Goal: Information Seeking & Learning: Learn about a topic

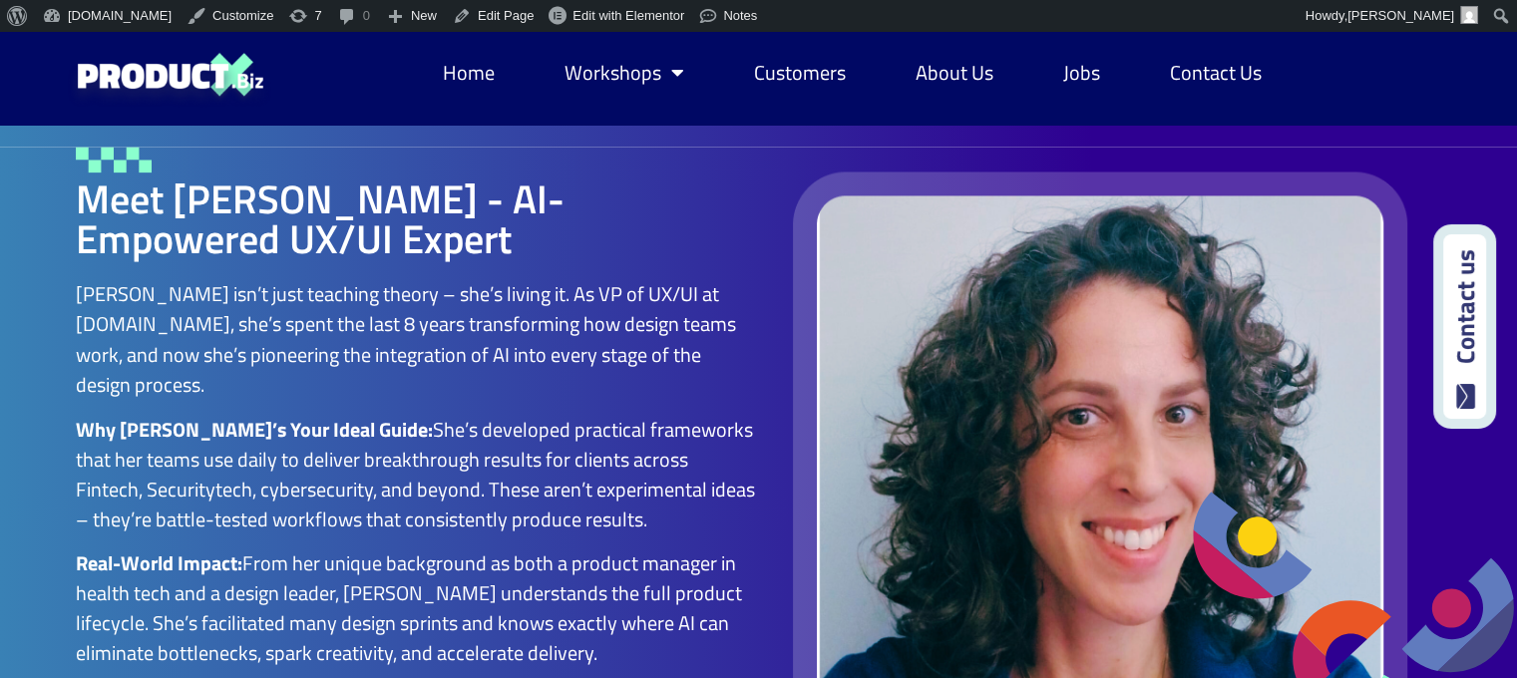
scroll to position [3466, 0]
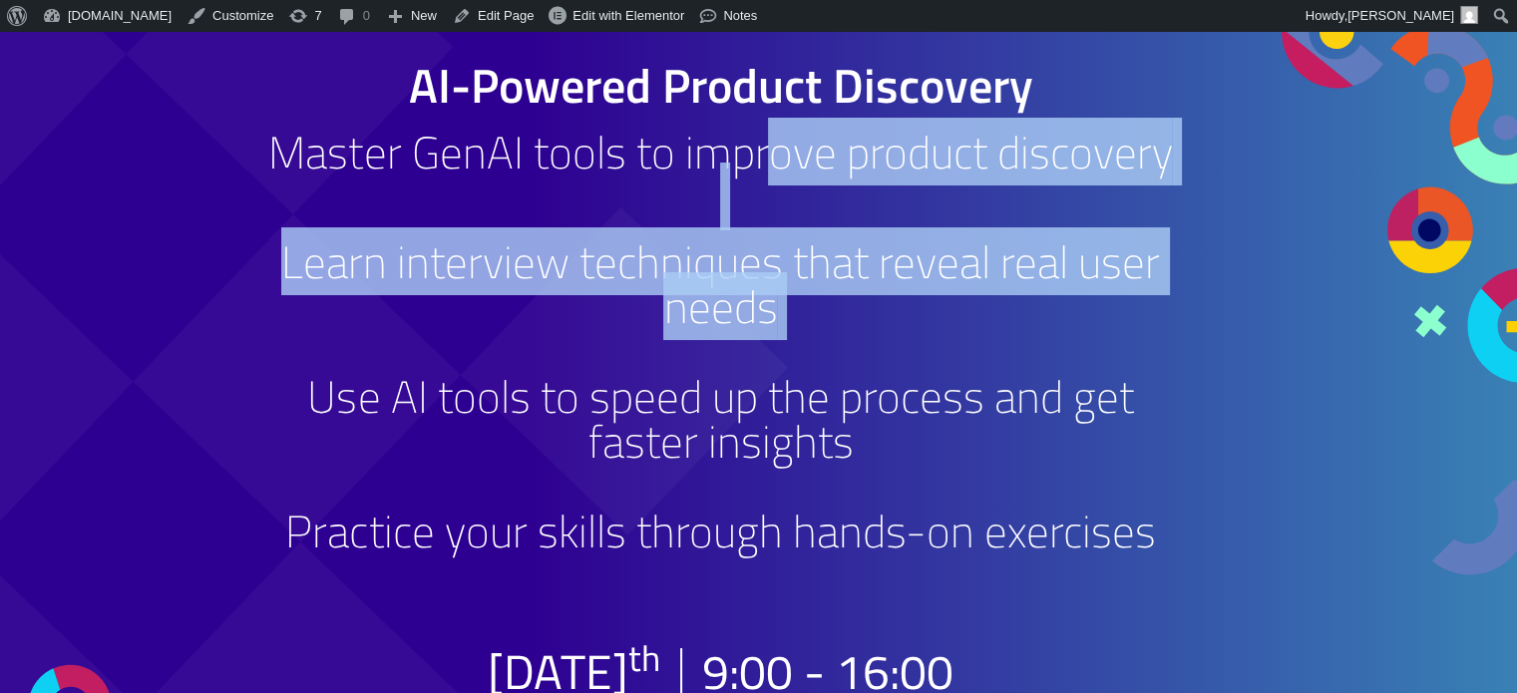
drag, startPoint x: 764, startPoint y: 184, endPoint x: 849, endPoint y: 345, distance: 182.5
click at [849, 345] on div "AI-Powered Product Discovery Master GenAI tools to improve product discovery Le…" at bounding box center [720, 330] width 927 height 537
click at [866, 335] on h3 "Learn interview techniques that reveal real user needs Use AI tools to speed up…" at bounding box center [720, 418] width 927 height 359
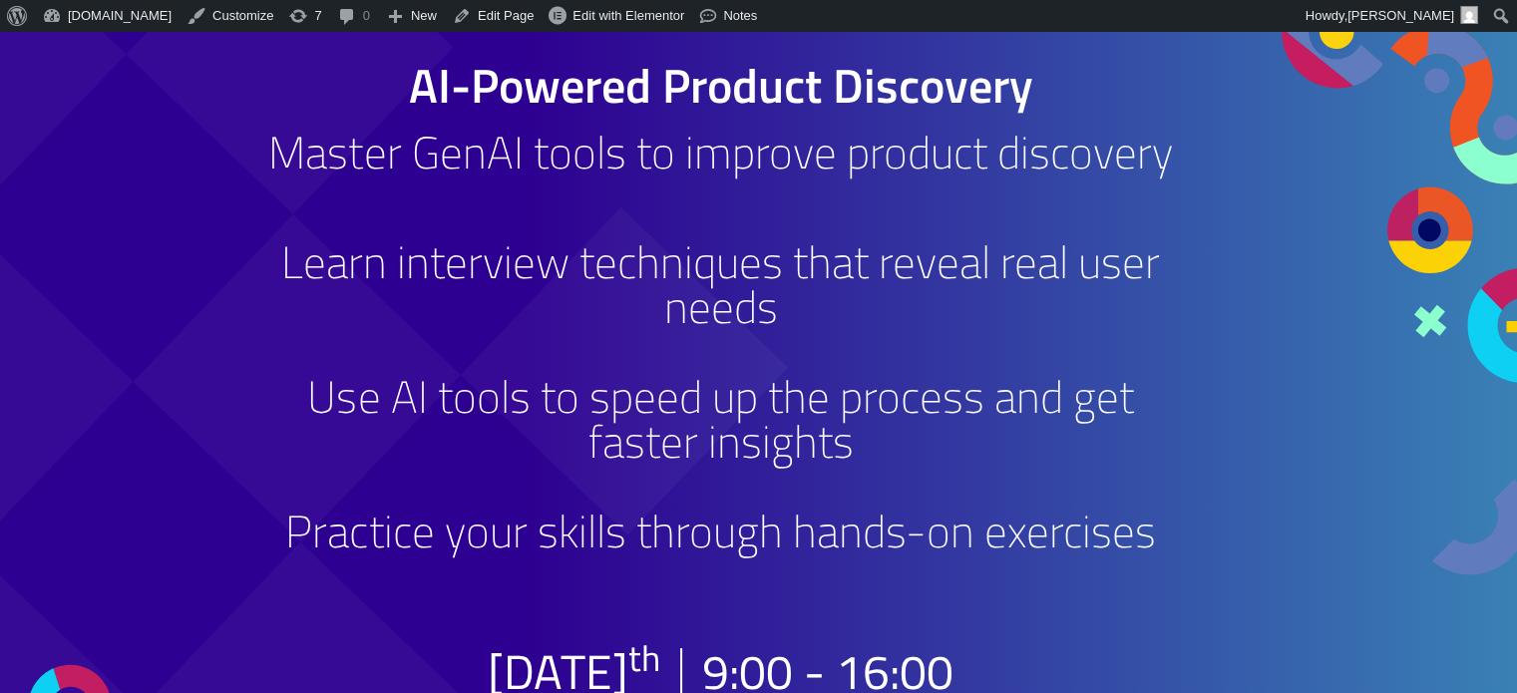
click at [1279, 342] on div at bounding box center [1365, 455] width 303 height 846
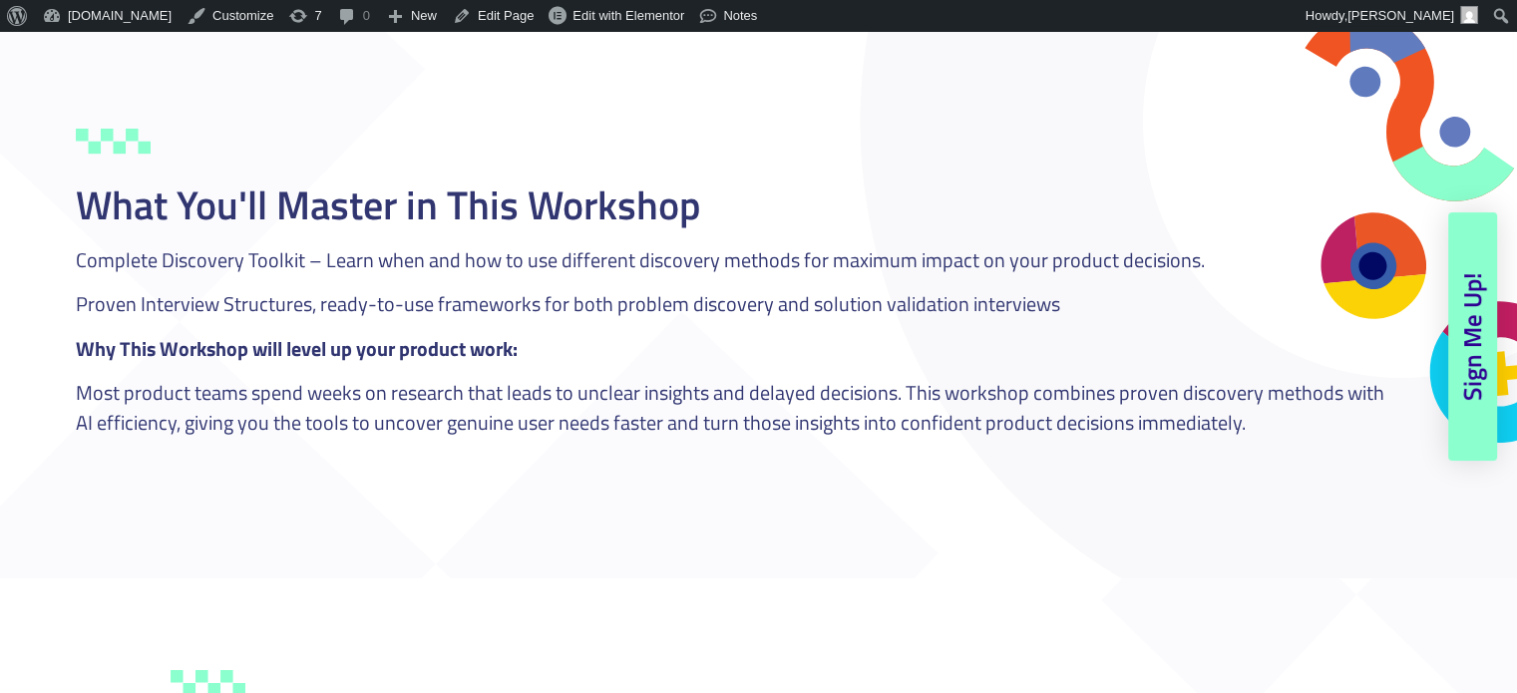
scroll to position [2218, 0]
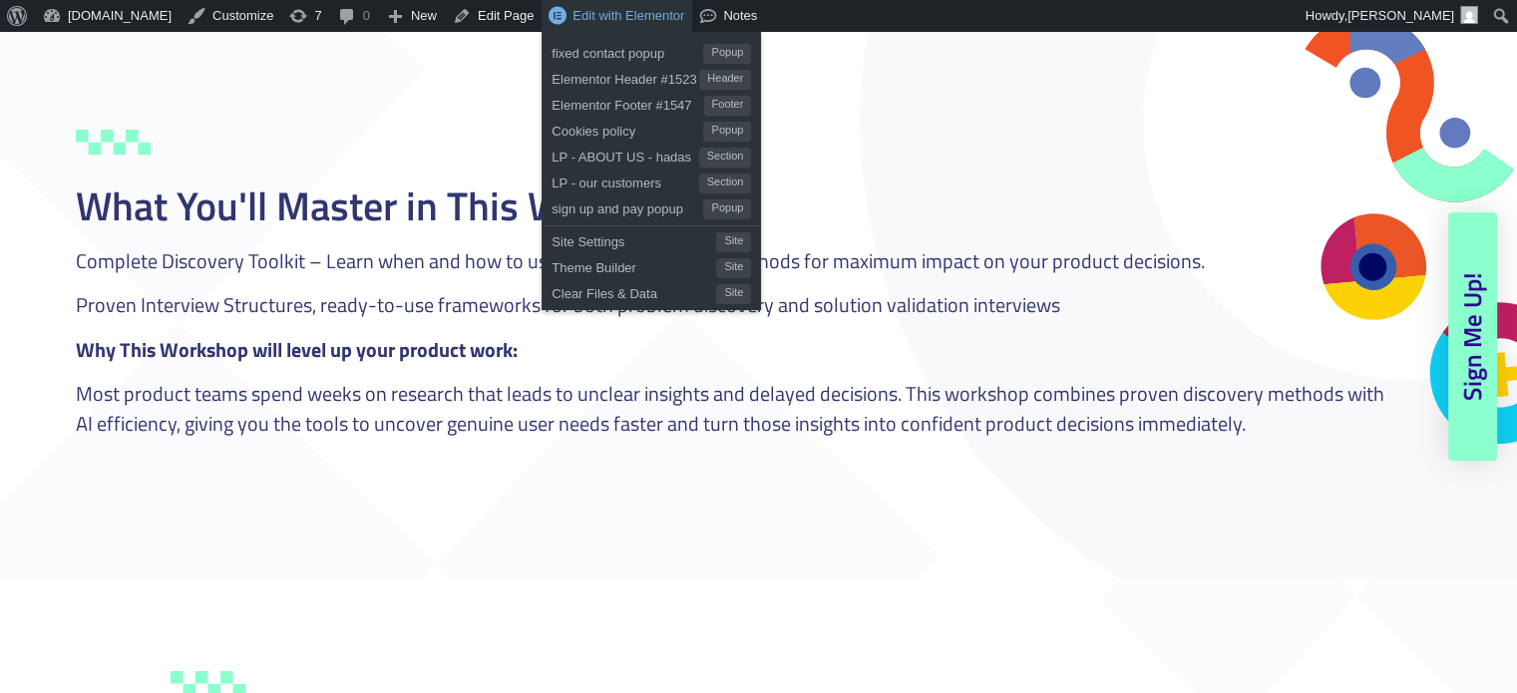
click at [598, 19] on span "Edit with Elementor" at bounding box center [629, 15] width 112 height 15
